Goal: Transaction & Acquisition: Purchase product/service

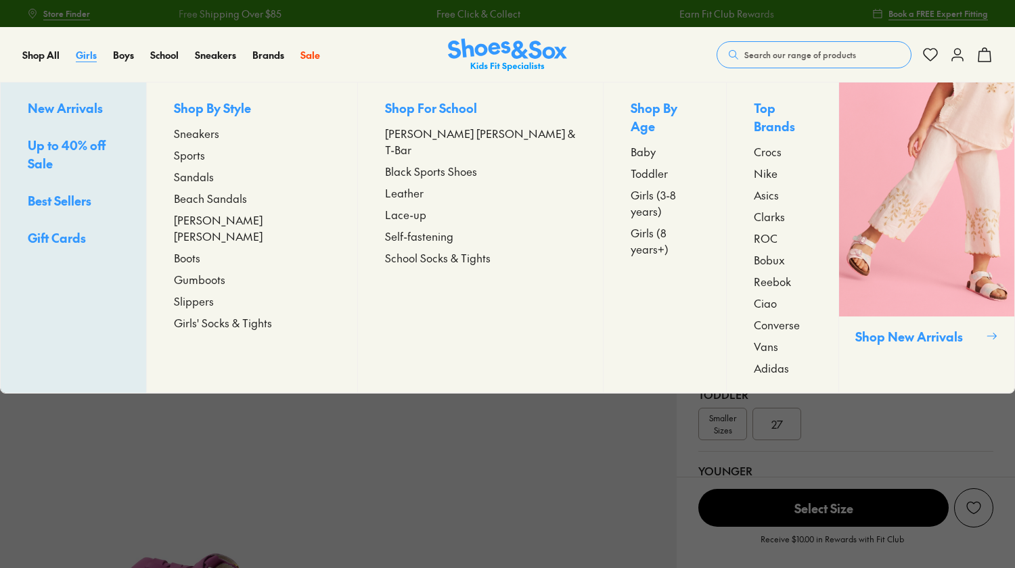
select select "*"
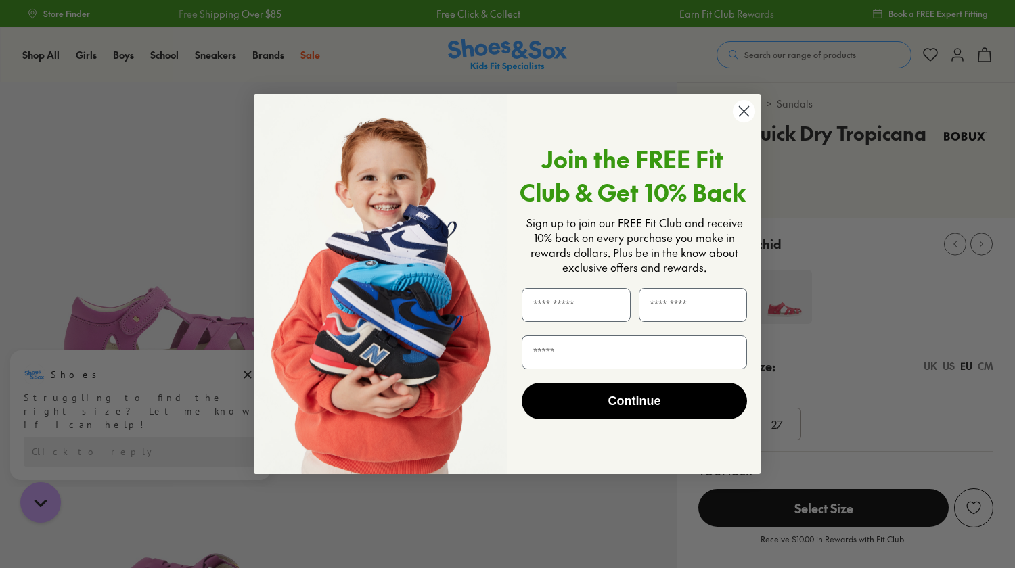
click at [752, 112] on circle "Close dialog" at bounding box center [744, 111] width 22 height 22
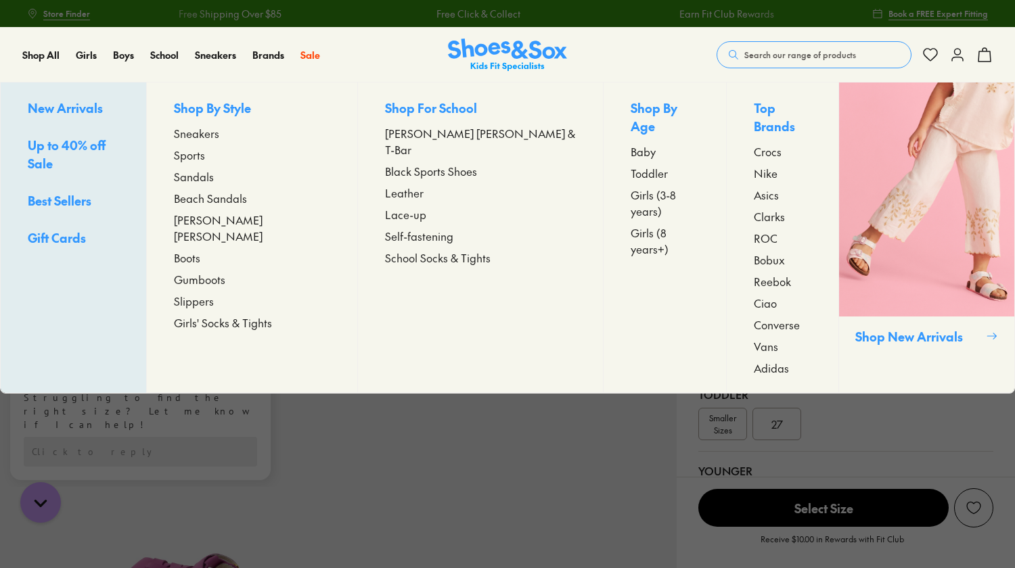
click at [104, 76] on div "Girls New Arrivals Up to 40% off Sale Best Sellers Gift Cards Shop By Style Sne…" at bounding box center [94, 55] width 37 height 54
click at [754, 252] on span "Bobux" at bounding box center [769, 260] width 31 height 16
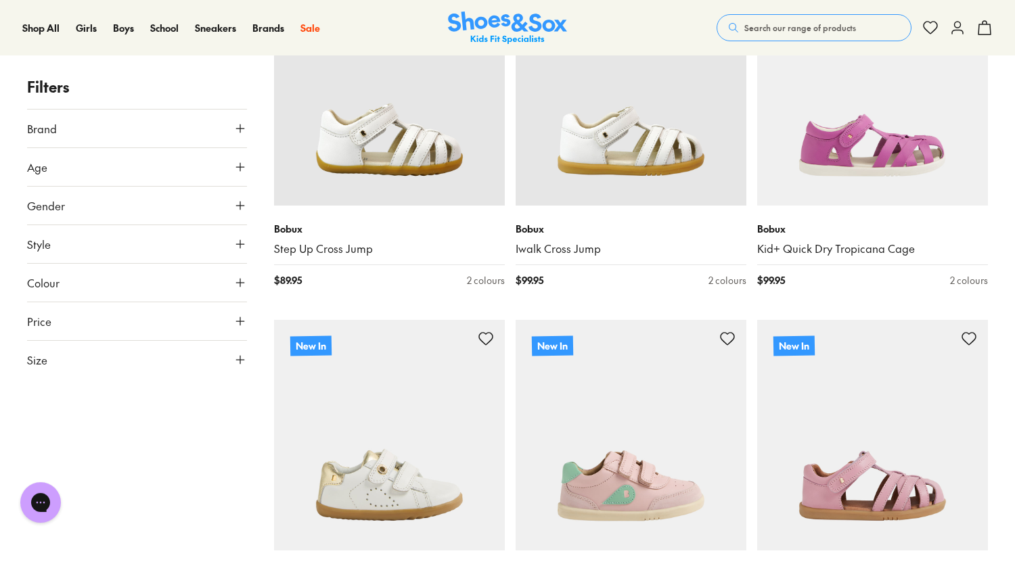
scroll to position [295, 0]
